Goal: Navigation & Orientation: Understand site structure

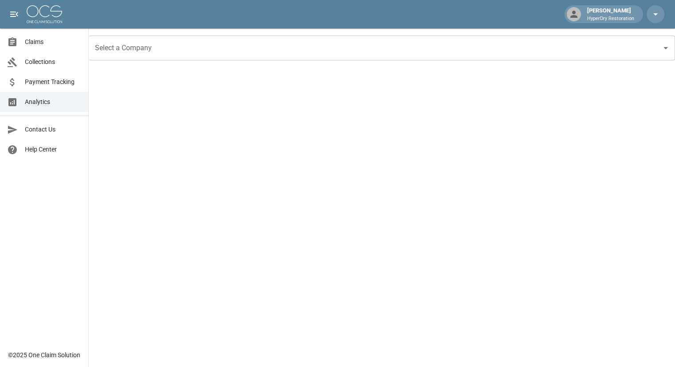
click at [60, 67] on link "Collections" at bounding box center [44, 62] width 88 height 20
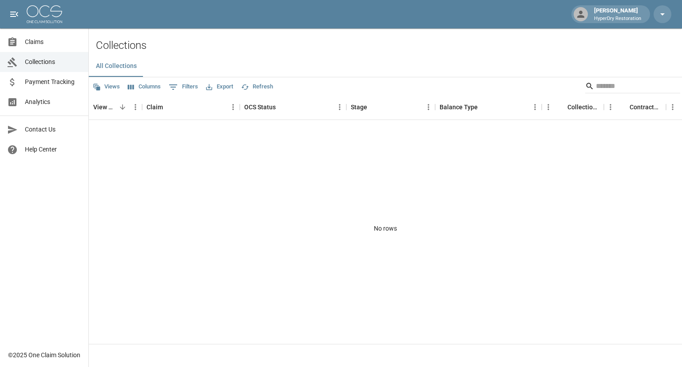
click at [49, 46] on span "Claims" at bounding box center [53, 41] width 56 height 9
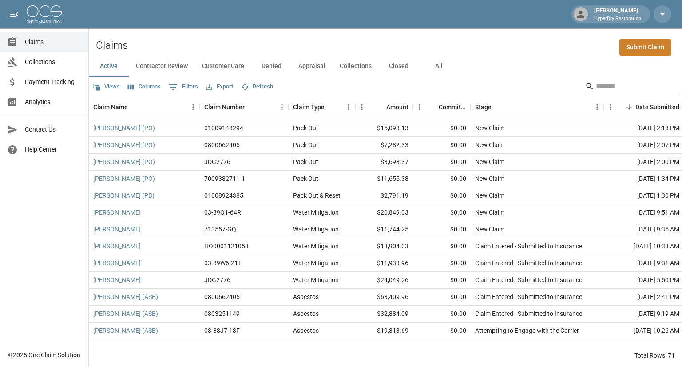
click at [48, 100] on span "Analytics" at bounding box center [53, 101] width 56 height 9
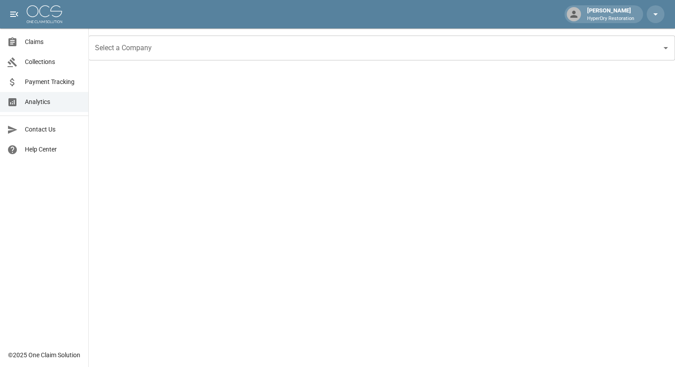
click at [60, 83] on span "Payment Tracking" at bounding box center [53, 81] width 56 height 9
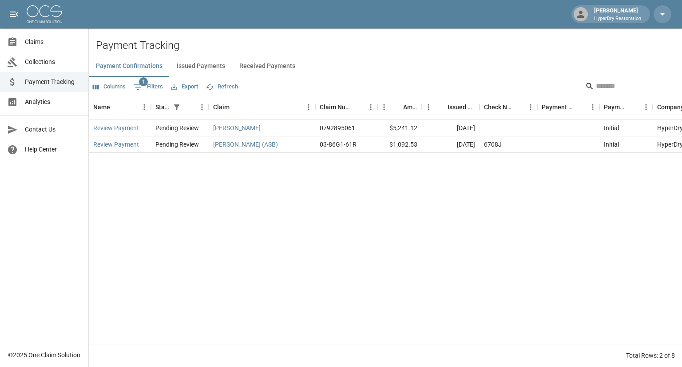
click at [56, 63] on span "Collections" at bounding box center [53, 61] width 56 height 9
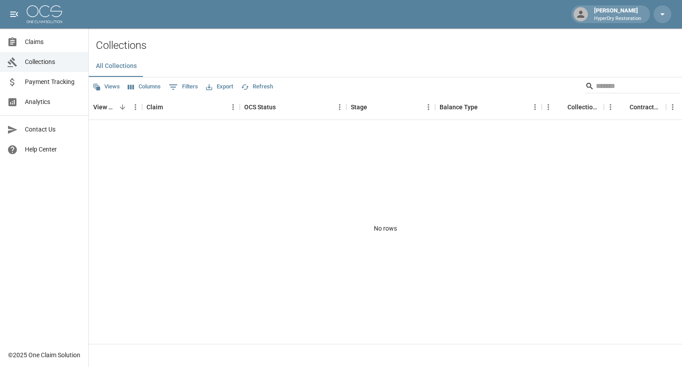
click at [40, 107] on link "Analytics" at bounding box center [44, 102] width 88 height 20
